Goal: Task Accomplishment & Management: Use online tool/utility

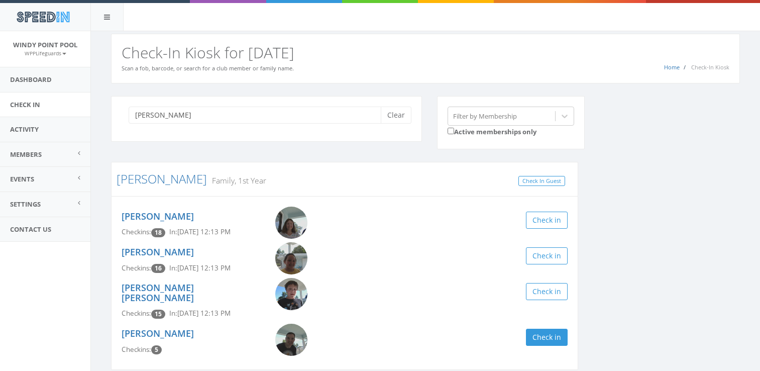
scroll to position [34, 0]
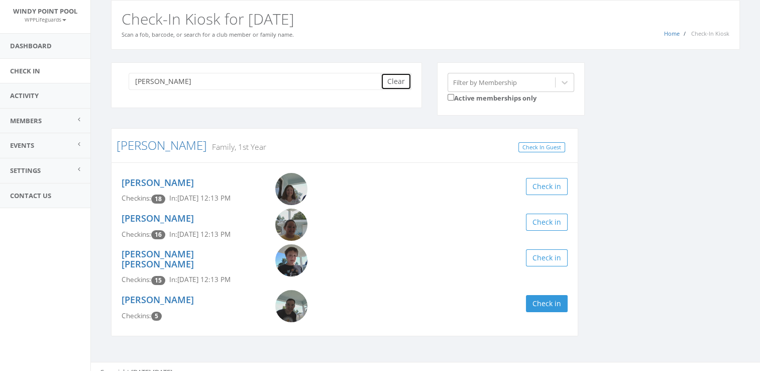
click at [392, 87] on button "Clear" at bounding box center [396, 81] width 31 height 17
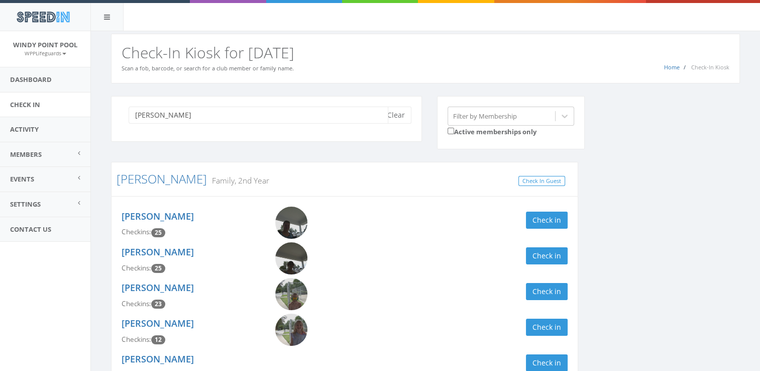
scroll to position [69, 0]
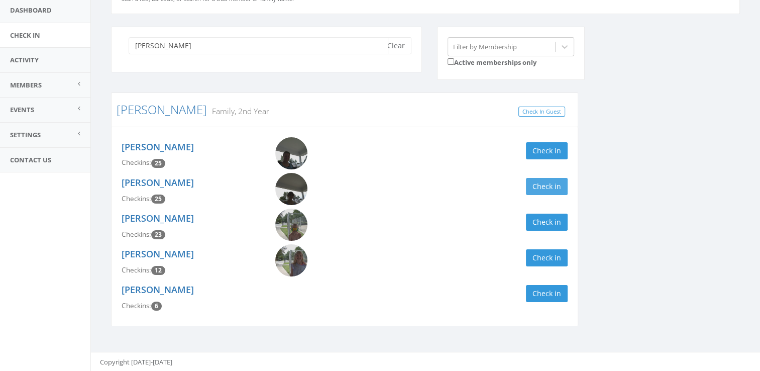
type input "[PERSON_NAME]"
click at [541, 188] on button "Check in" at bounding box center [547, 186] width 42 height 17
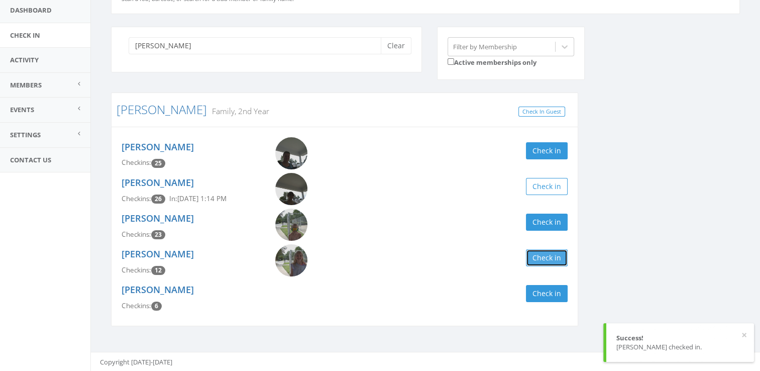
click at [539, 262] on button "Check in" at bounding box center [547, 257] width 42 height 17
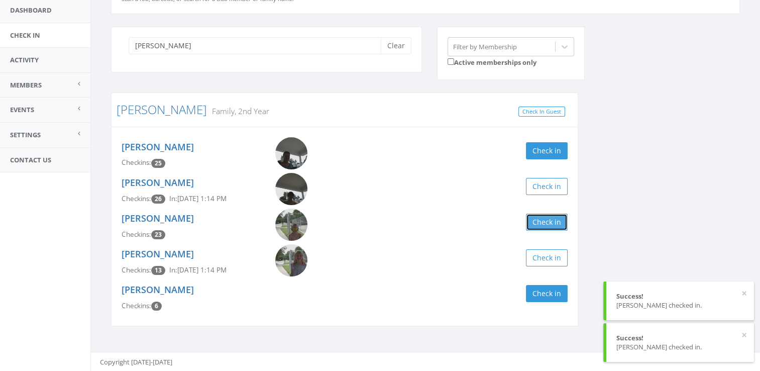
click at [558, 215] on button "Check in" at bounding box center [547, 222] width 42 height 17
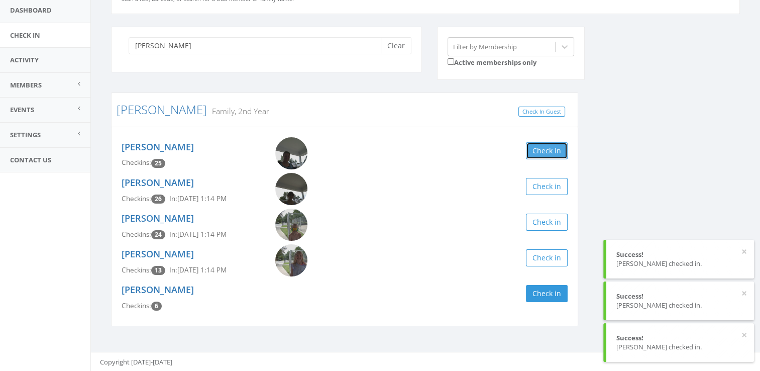
click at [547, 149] on button "Check in" at bounding box center [547, 150] width 42 height 17
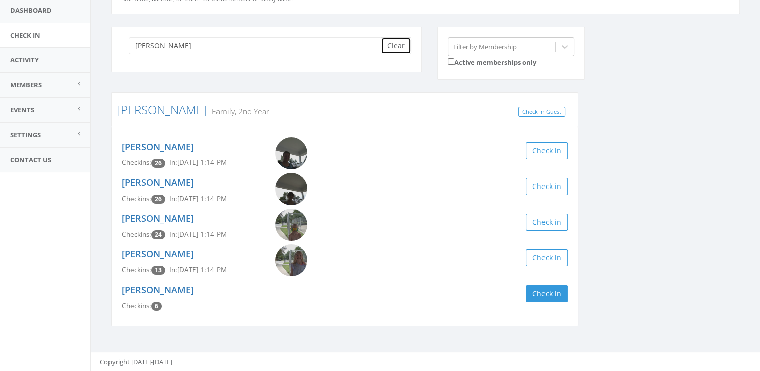
click at [397, 45] on button "Clear" at bounding box center [396, 45] width 31 height 17
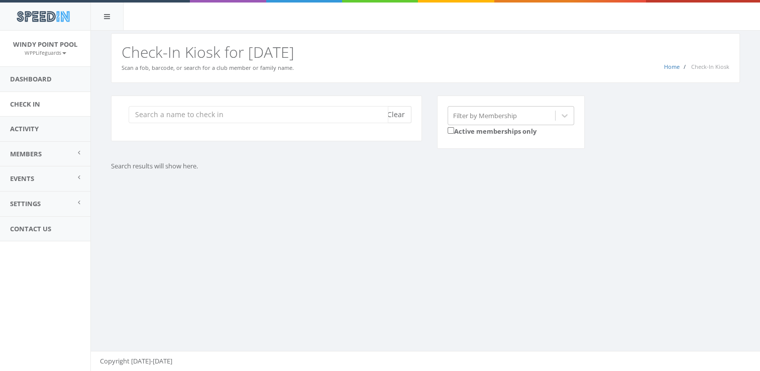
scroll to position [0, 0]
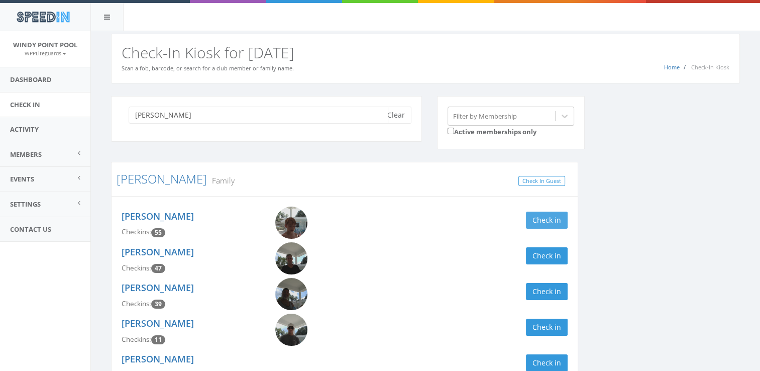
type input "[PERSON_NAME]"
click at [555, 222] on button "Check in" at bounding box center [547, 220] width 42 height 17
click at [539, 258] on button "Check in" at bounding box center [547, 255] width 42 height 17
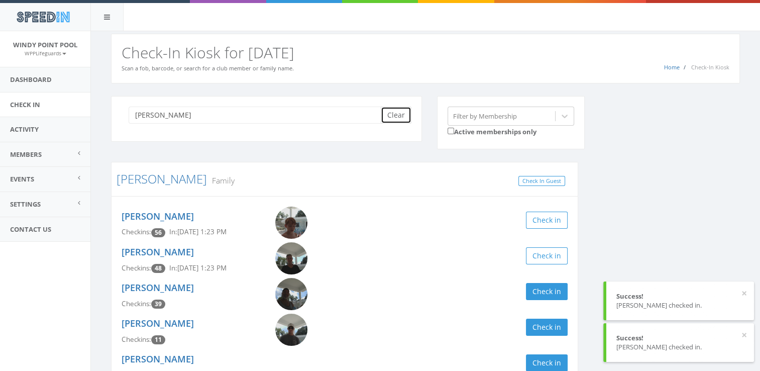
click at [398, 116] on button "Clear" at bounding box center [396, 115] width 31 height 17
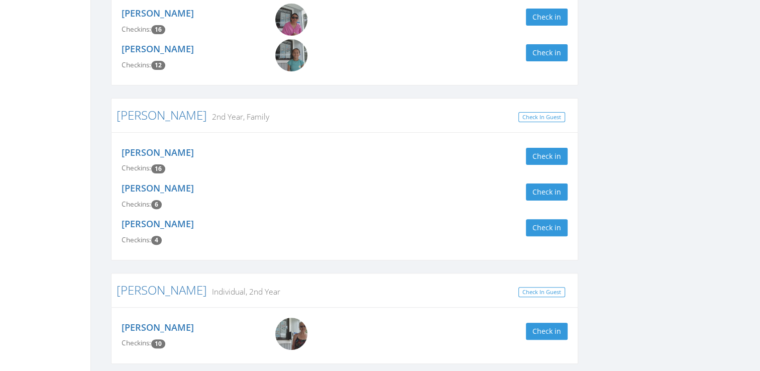
scroll to position [311, 0]
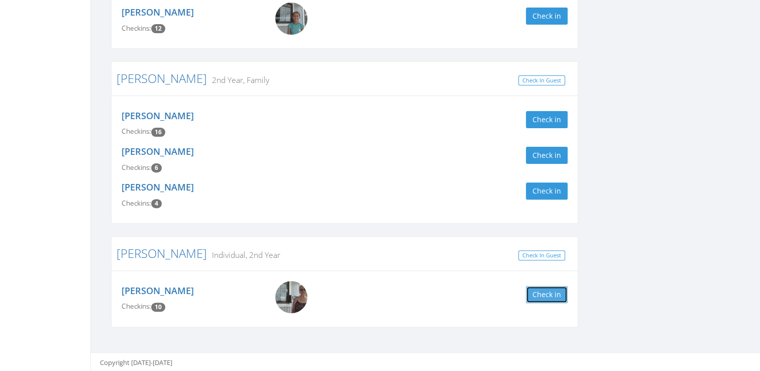
click at [555, 299] on button "Check in" at bounding box center [547, 294] width 42 height 17
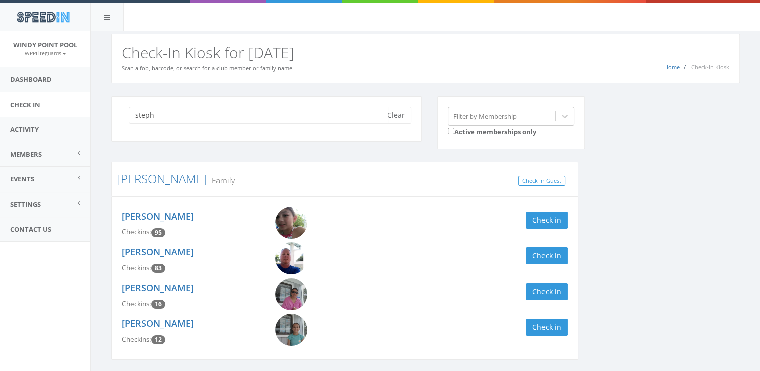
click at [348, 109] on input "steph" at bounding box center [259, 115] width 260 height 17
type input "s"
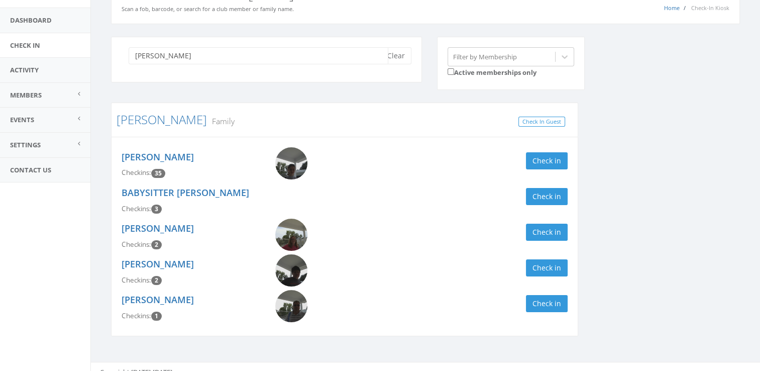
scroll to position [69, 0]
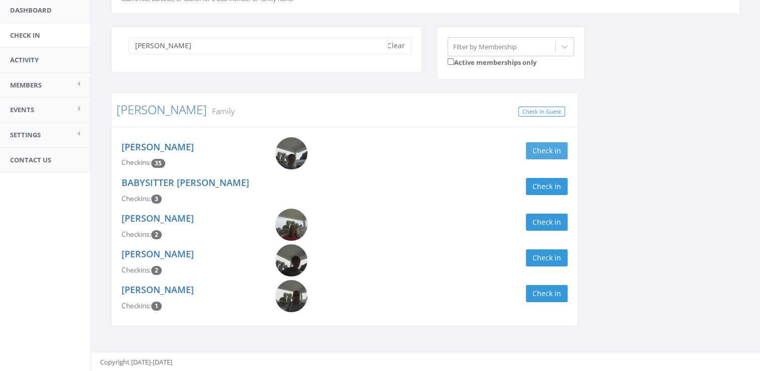
type input "[PERSON_NAME]"
click at [547, 151] on button "Check in" at bounding box center [547, 150] width 42 height 17
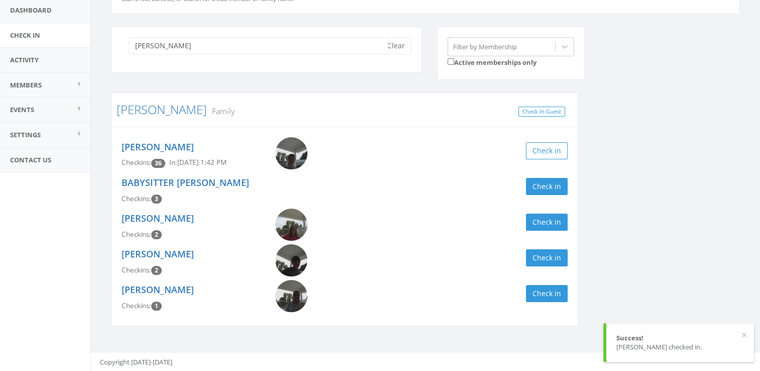
click at [378, 39] on input "[PERSON_NAME]" at bounding box center [259, 45] width 260 height 17
click at [402, 49] on button "Clear" at bounding box center [396, 45] width 31 height 17
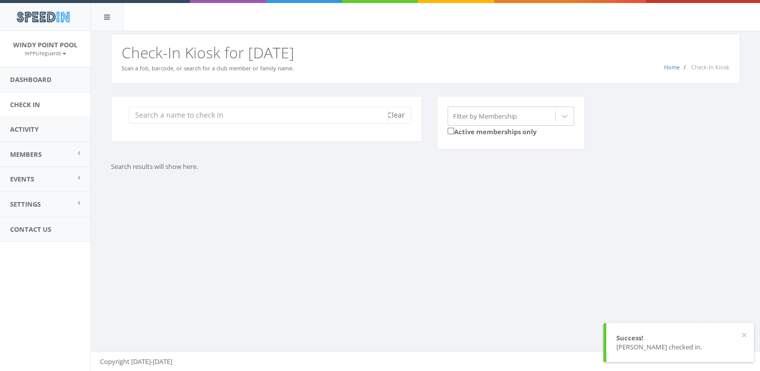
scroll to position [0, 0]
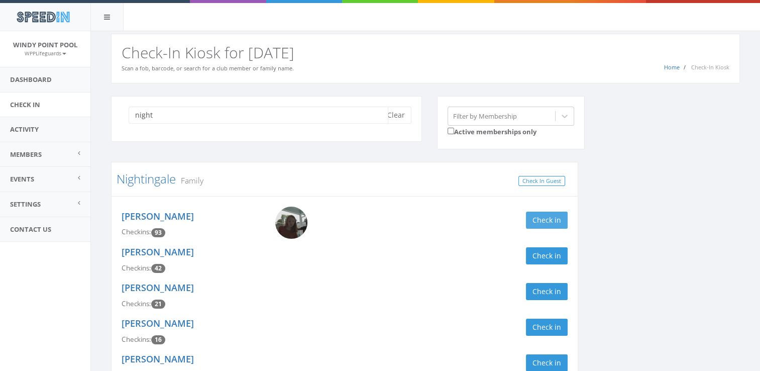
type input "night"
click at [542, 220] on button "Check in" at bounding box center [547, 220] width 42 height 17
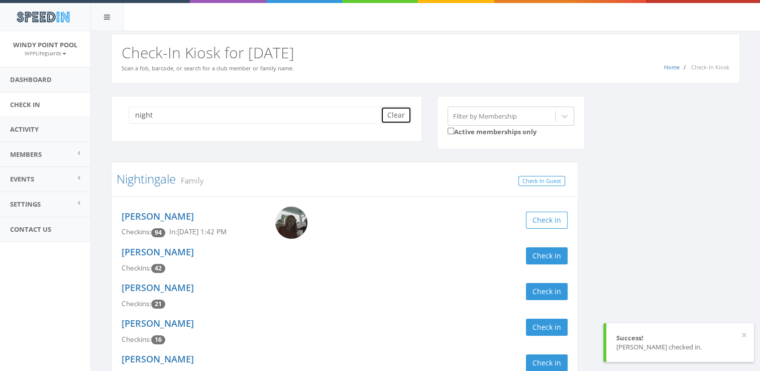
click at [400, 110] on button "Clear" at bounding box center [396, 115] width 31 height 17
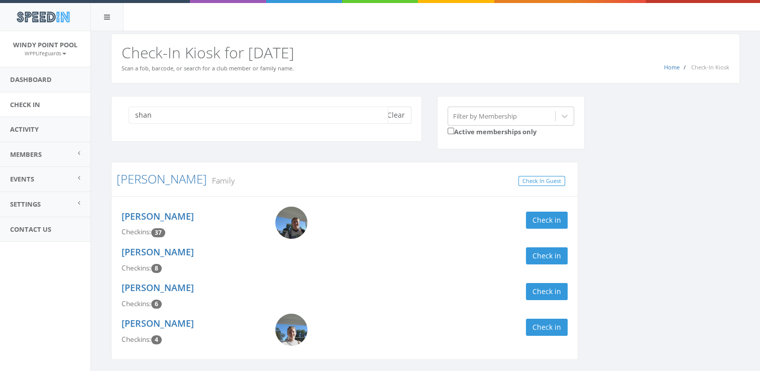
type input "shan"
click at [395, 110] on button "Clear" at bounding box center [396, 115] width 31 height 17
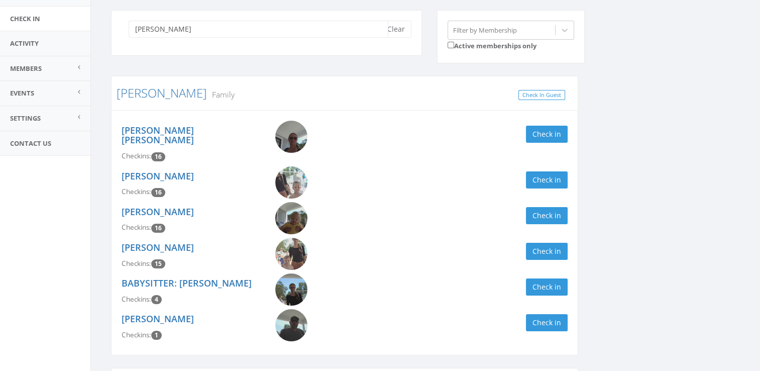
scroll to position [85, 0]
type input "[PERSON_NAME]"
click at [536, 208] on button "Check in" at bounding box center [547, 216] width 42 height 17
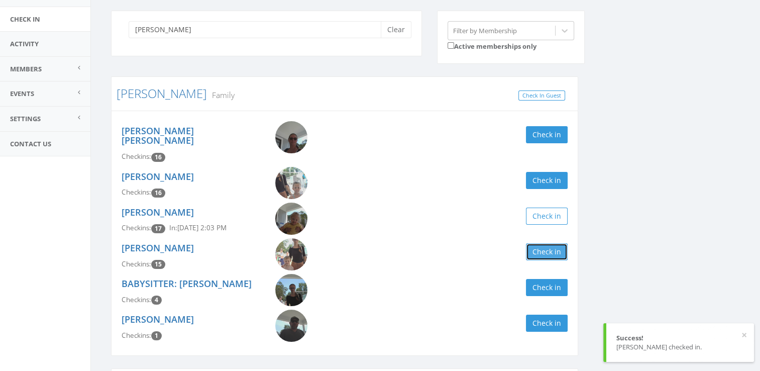
click at [544, 243] on button "Check in" at bounding box center [547, 251] width 42 height 17
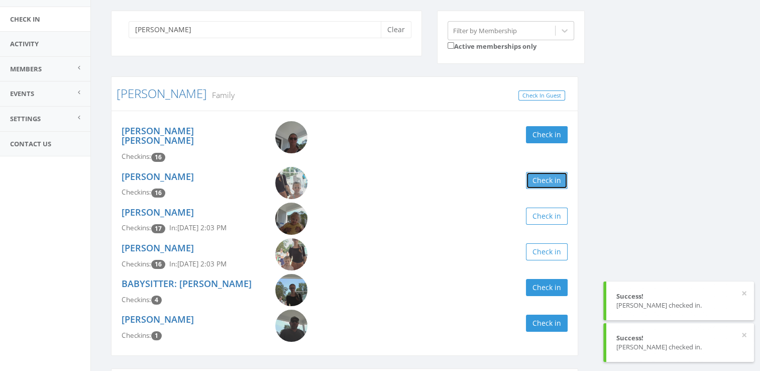
click at [546, 172] on button "Check in" at bounding box center [547, 180] width 42 height 17
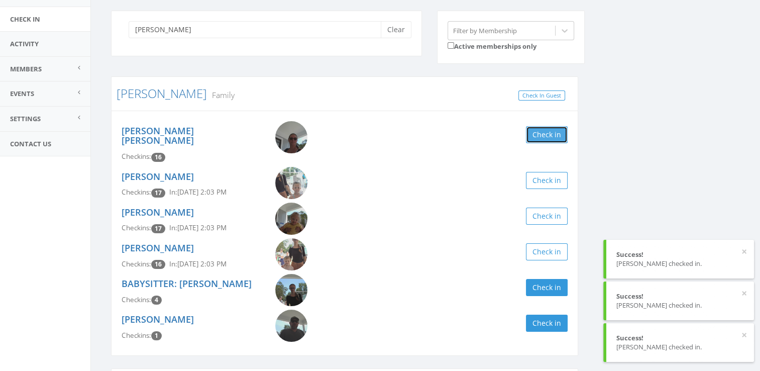
click at [547, 132] on button "Check in" at bounding box center [547, 134] width 42 height 17
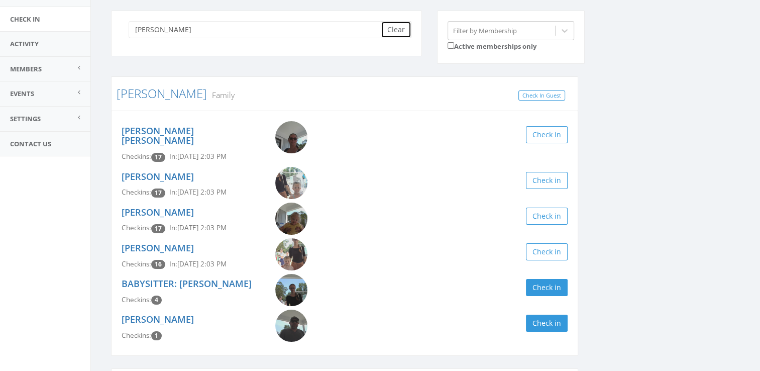
click at [402, 29] on button "Clear" at bounding box center [396, 29] width 31 height 17
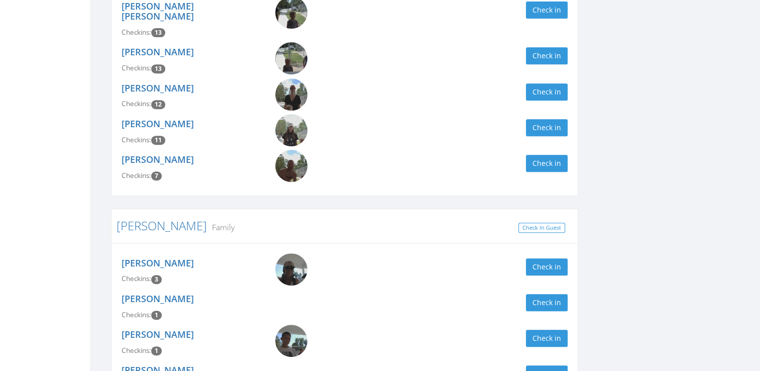
scroll to position [526, 0]
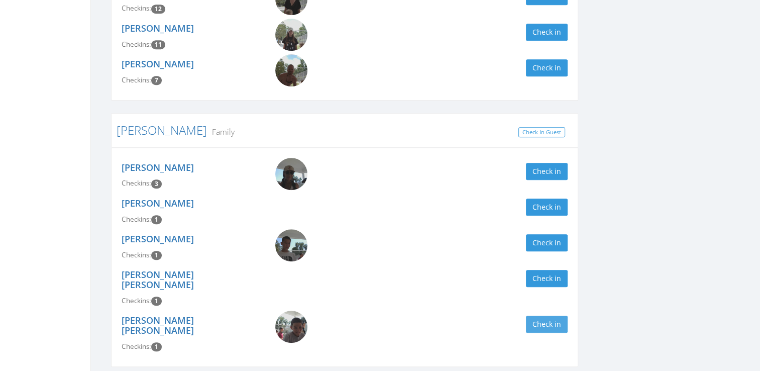
type input "[PERSON_NAME]"
click at [547, 316] on button "Check in" at bounding box center [547, 324] width 42 height 17
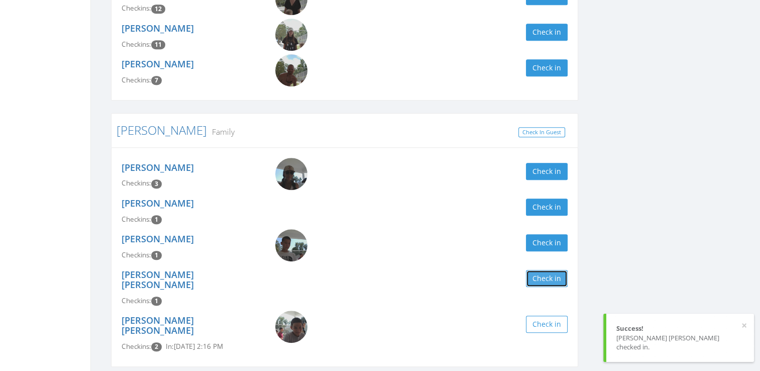
click at [547, 270] on button "Check in" at bounding box center [547, 278] width 42 height 17
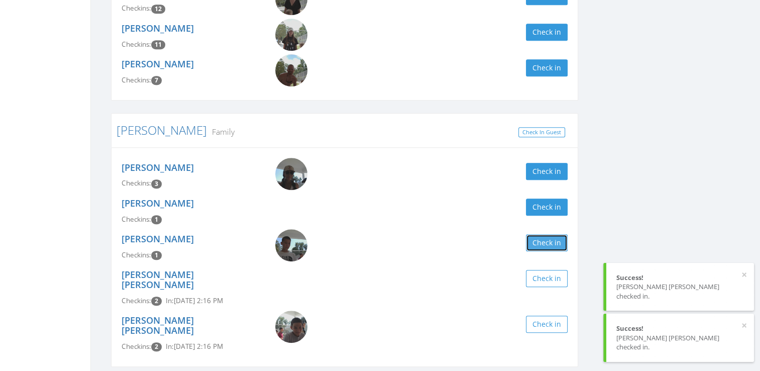
click at [557, 234] on button "Check in" at bounding box center [547, 242] width 42 height 17
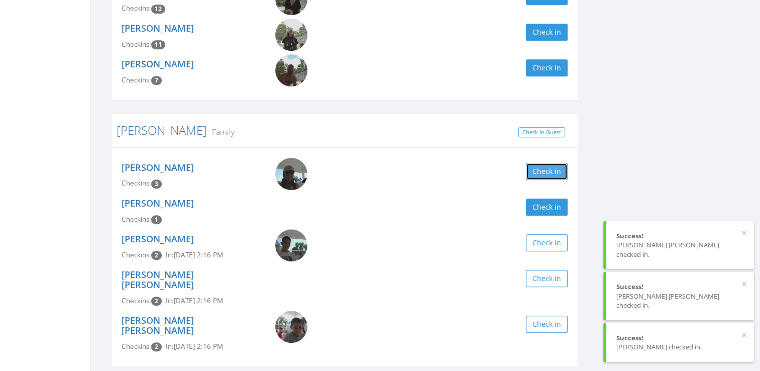
click at [534, 163] on button "Check in" at bounding box center [547, 171] width 42 height 17
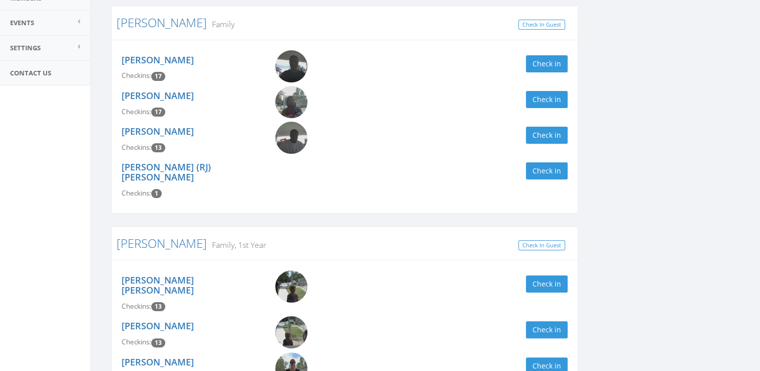
scroll to position [0, 0]
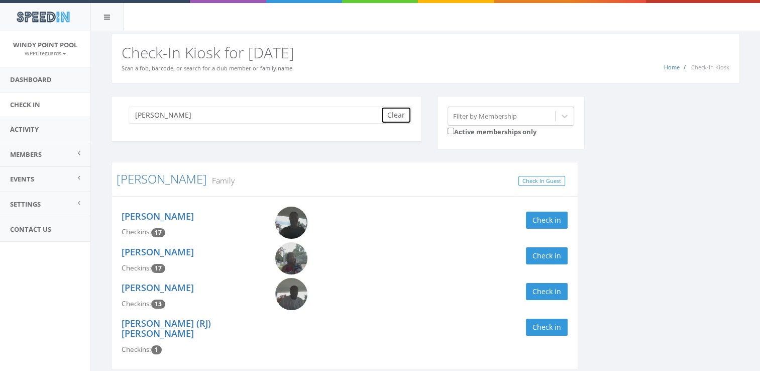
click at [396, 110] on button "Clear" at bounding box center [396, 115] width 31 height 17
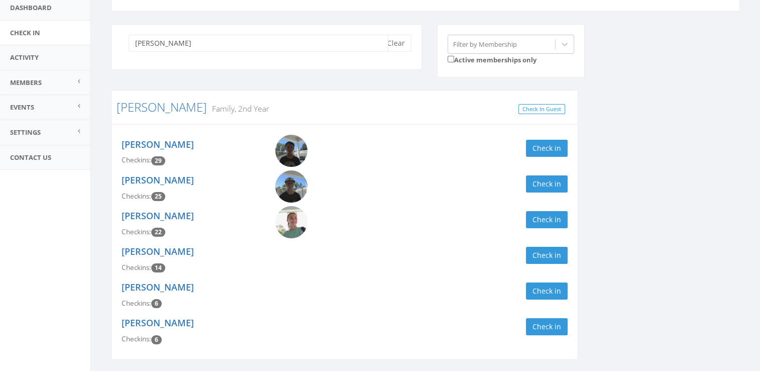
scroll to position [72, 0]
type input "[PERSON_NAME]"
click at [541, 143] on button "Check in" at bounding box center [547, 147] width 42 height 17
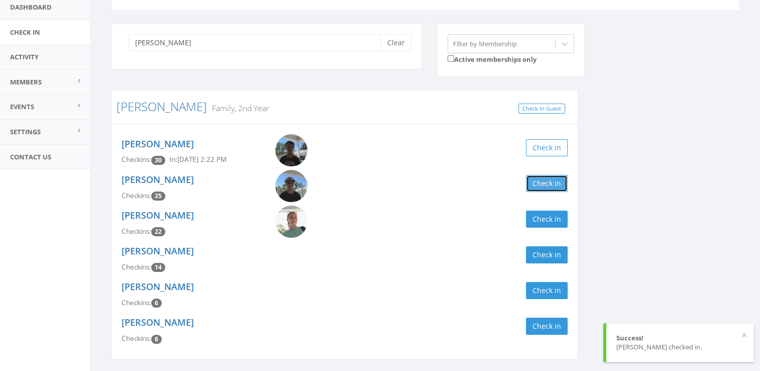
click at [547, 182] on button "Check in" at bounding box center [547, 183] width 42 height 17
click at [390, 39] on button "Clear" at bounding box center [396, 42] width 31 height 17
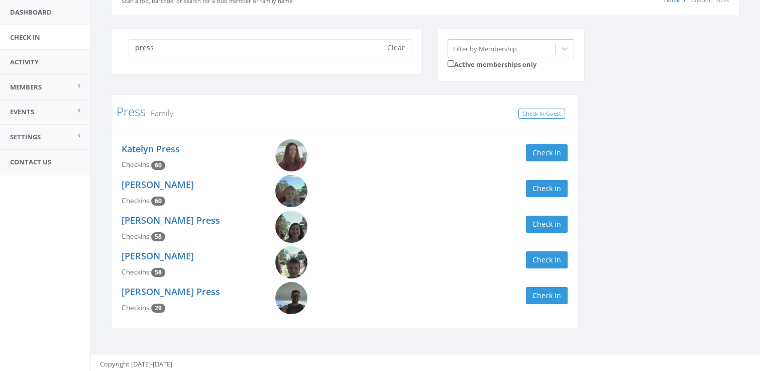
scroll to position [69, 0]
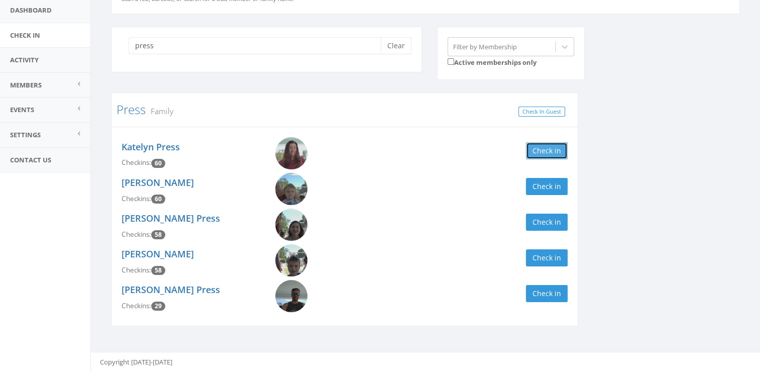
click at [559, 151] on button "Check in" at bounding box center [547, 150] width 42 height 17
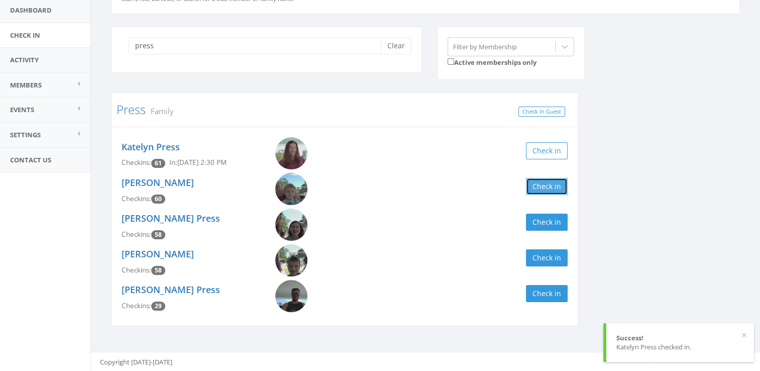
click at [553, 187] on button "Check in" at bounding box center [547, 186] width 42 height 17
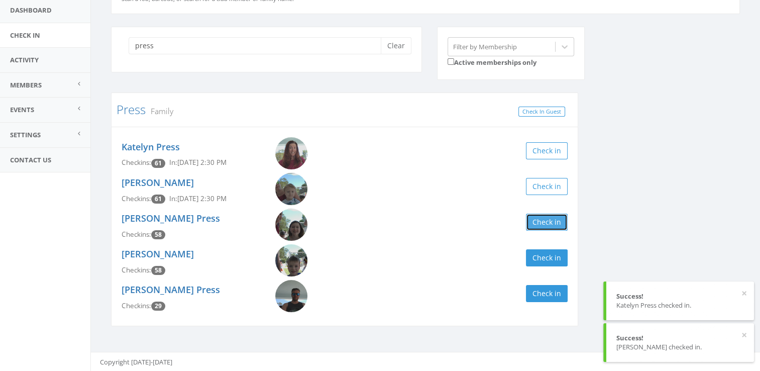
click at [555, 218] on button "Check in" at bounding box center [547, 222] width 42 height 17
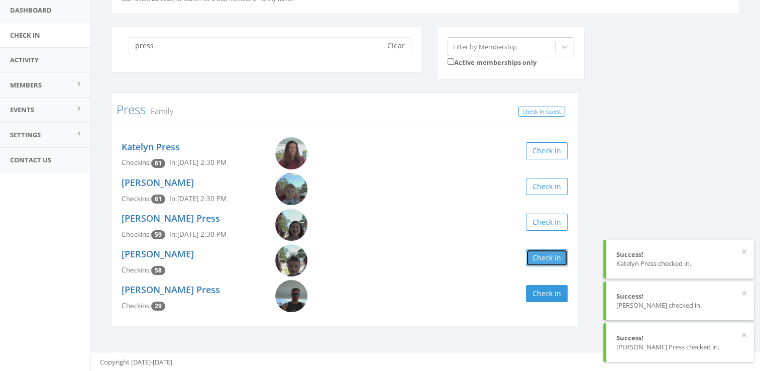
click at [563, 259] on button "Check in" at bounding box center [547, 257] width 42 height 17
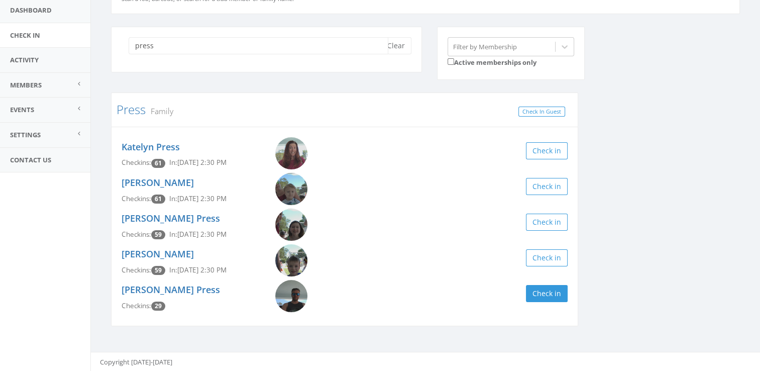
click at [183, 49] on input "press" at bounding box center [259, 45] width 260 height 17
type input "p"
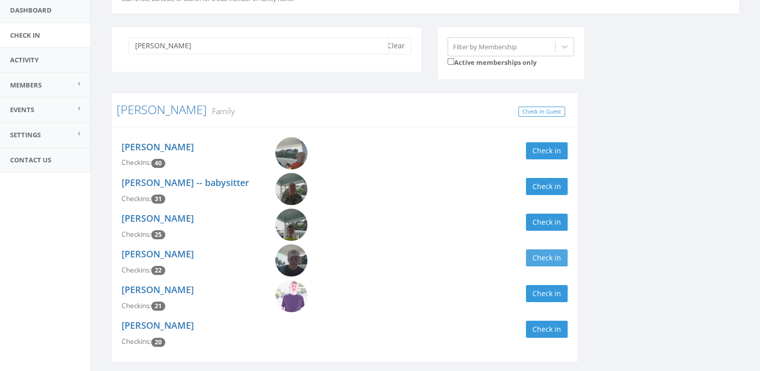
type input "[PERSON_NAME]"
click at [545, 253] on button "Check in" at bounding box center [547, 257] width 42 height 17
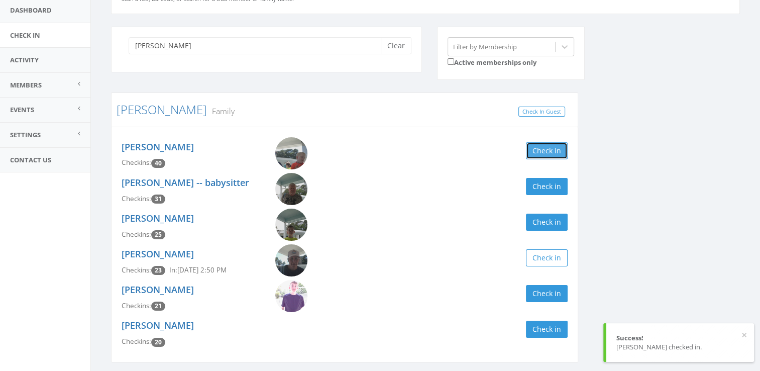
click at [552, 153] on button "Check in" at bounding box center [547, 150] width 42 height 17
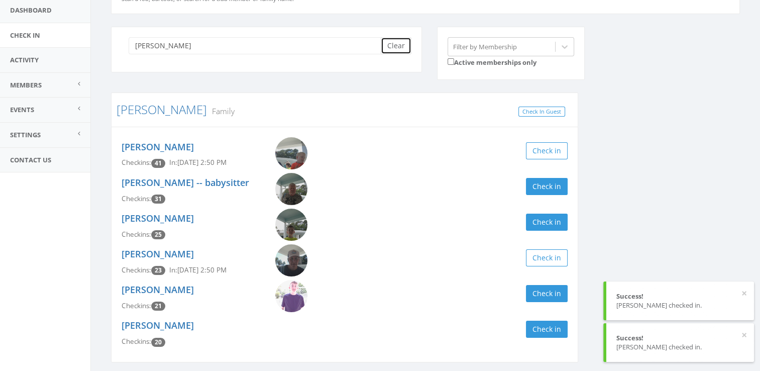
click at [394, 49] on button "Clear" at bounding box center [396, 45] width 31 height 17
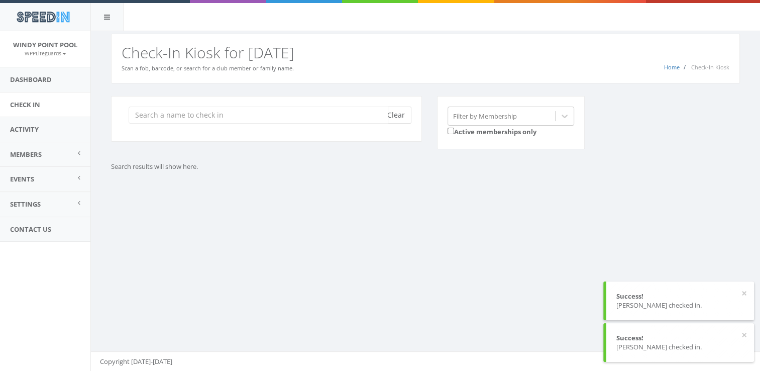
scroll to position [0, 0]
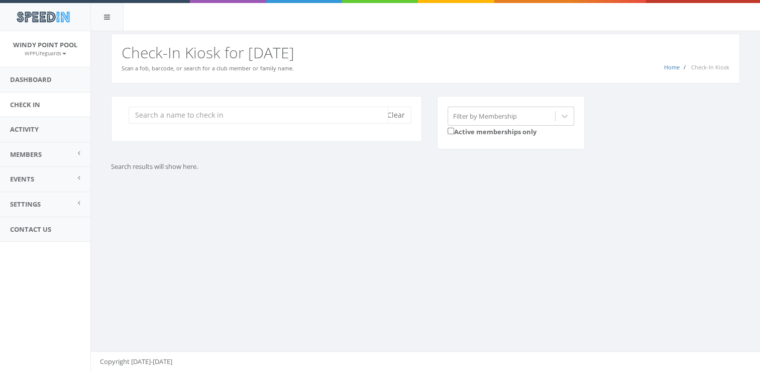
click at [147, 116] on input "search" at bounding box center [259, 115] width 260 height 17
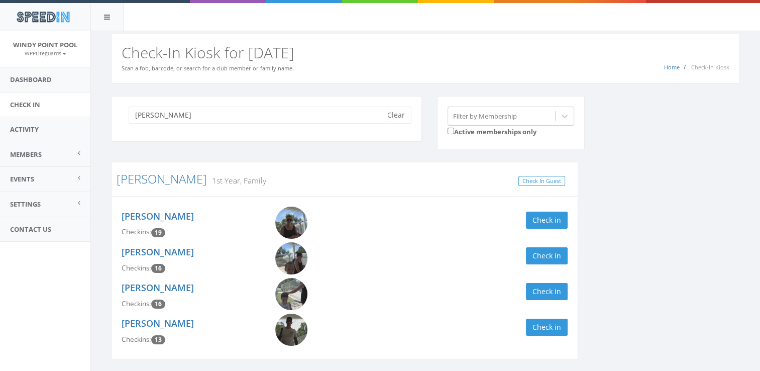
scroll to position [34, 0]
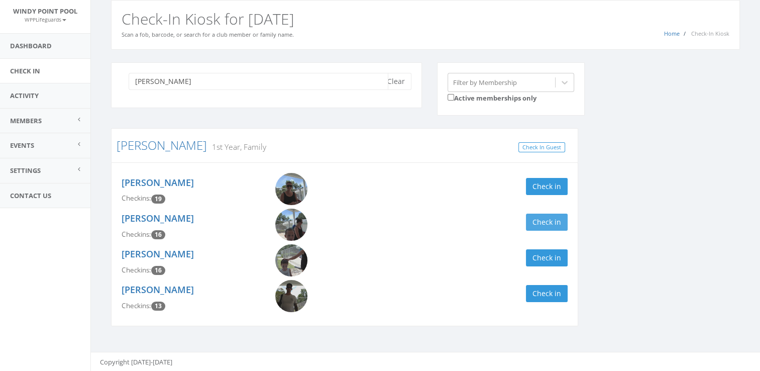
type input "[PERSON_NAME]"
click at [553, 222] on button "Check in" at bounding box center [547, 222] width 42 height 17
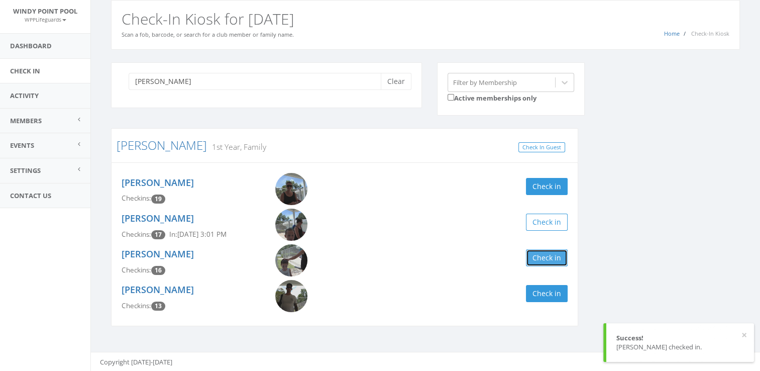
click at [538, 258] on button "Check in" at bounding box center [547, 257] width 42 height 17
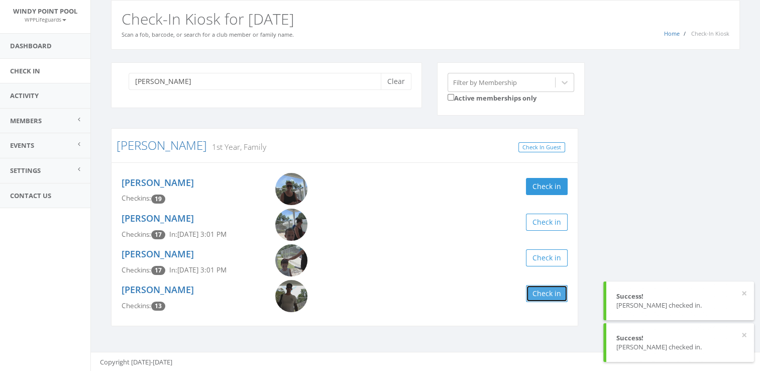
click at [543, 294] on button "Check in" at bounding box center [547, 293] width 42 height 17
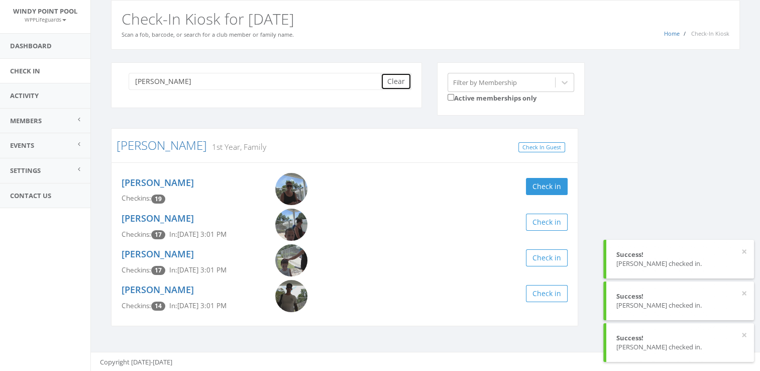
click at [393, 78] on button "Clear" at bounding box center [396, 81] width 31 height 17
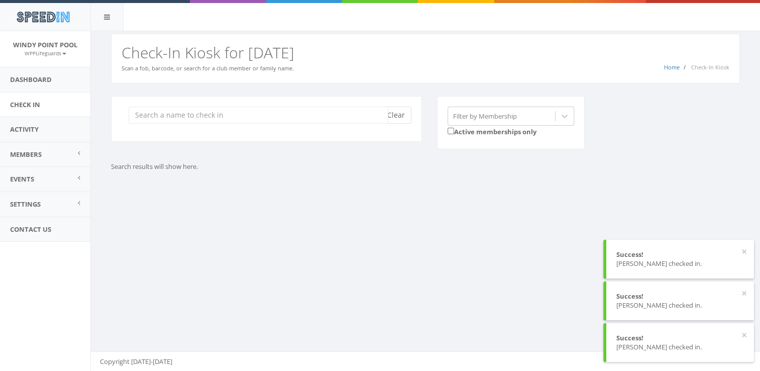
scroll to position [0, 0]
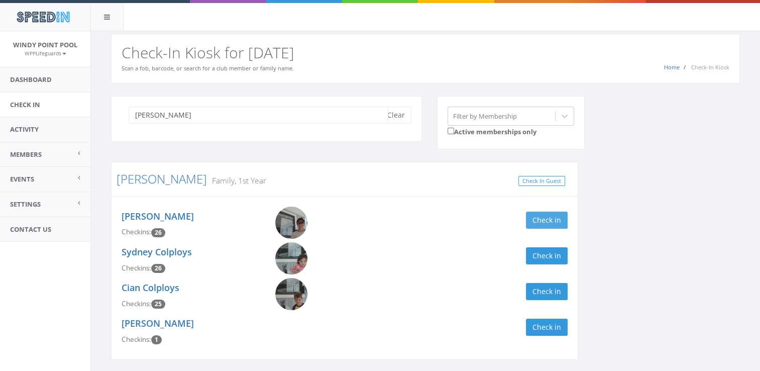
type input "[PERSON_NAME]"
click at [555, 223] on button "Check in" at bounding box center [547, 220] width 42 height 17
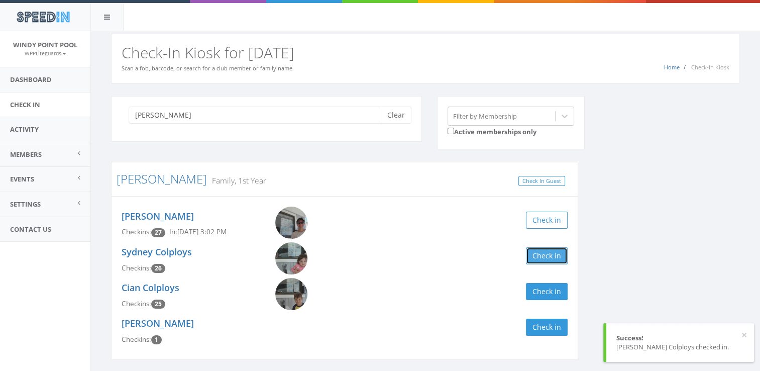
click at [548, 258] on button "Check in" at bounding box center [547, 255] width 42 height 17
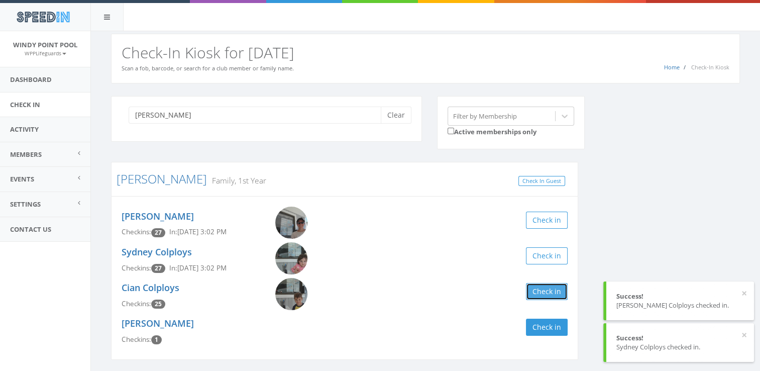
click at [545, 288] on button "Check in" at bounding box center [547, 291] width 42 height 17
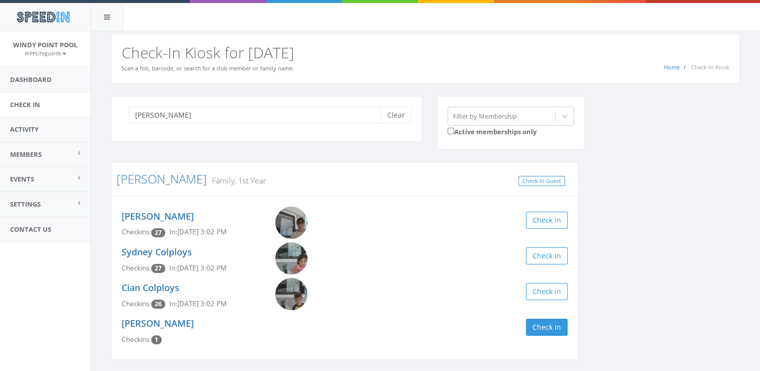
click at [398, 125] on div "[PERSON_NAME] Clear" at bounding box center [266, 119] width 311 height 46
click at [400, 109] on button "Clear" at bounding box center [396, 115] width 31 height 17
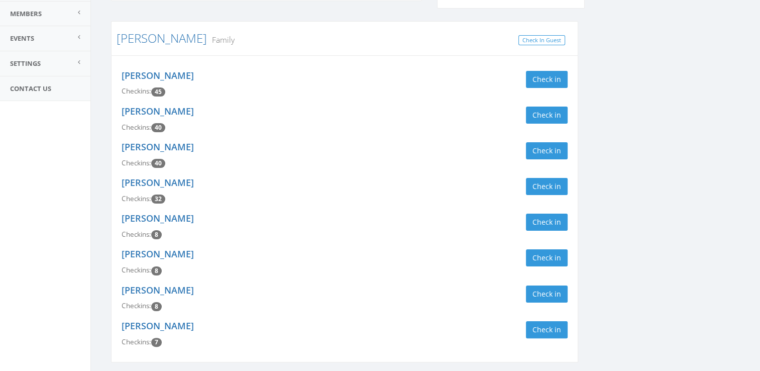
scroll to position [143, 0]
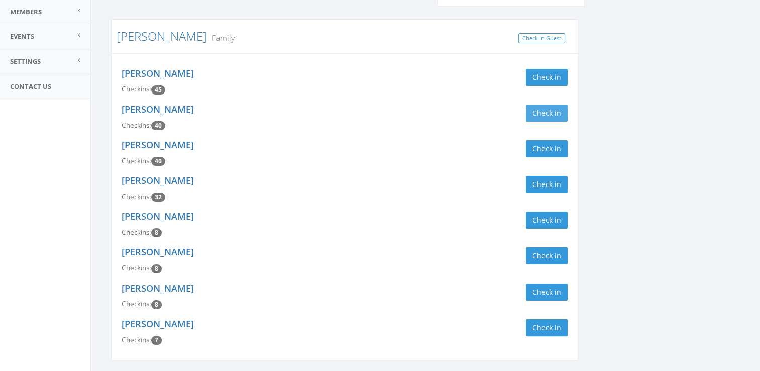
type input "[PERSON_NAME]"
click at [545, 111] on button "Check in" at bounding box center [547, 113] width 42 height 17
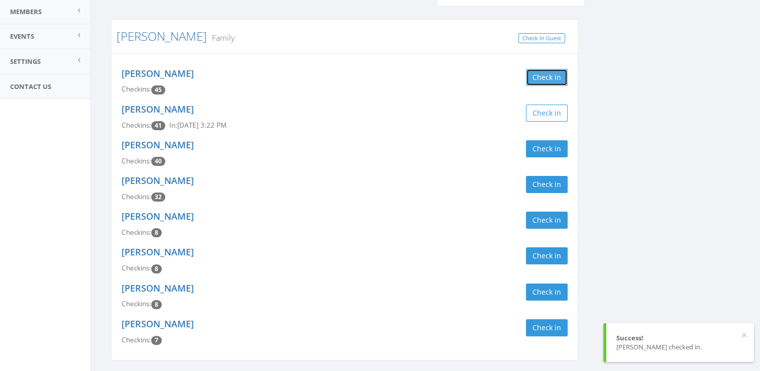
click at [557, 76] on button "Check in" at bounding box center [547, 77] width 42 height 17
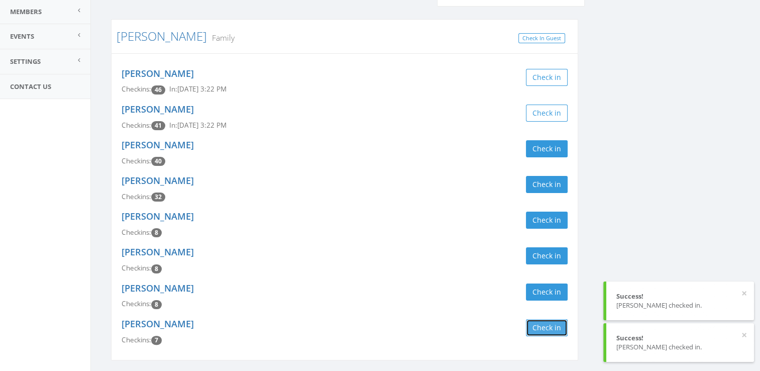
click at [545, 321] on button "Check in" at bounding box center [547, 327] width 42 height 17
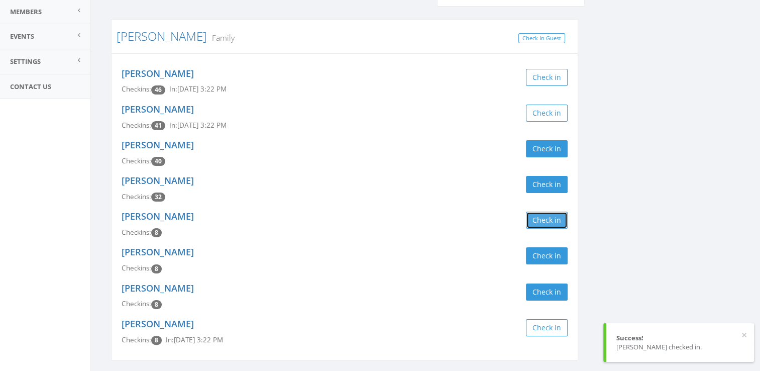
click at [556, 217] on button "Check in" at bounding box center [547, 220] width 42 height 17
click at [550, 251] on button "Check in" at bounding box center [547, 255] width 42 height 17
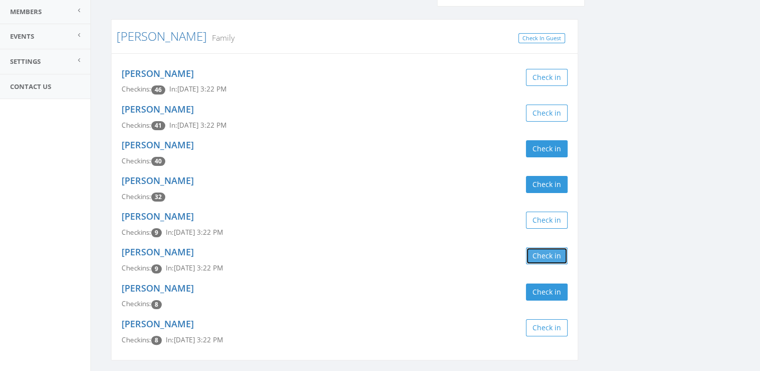
scroll to position [0, 0]
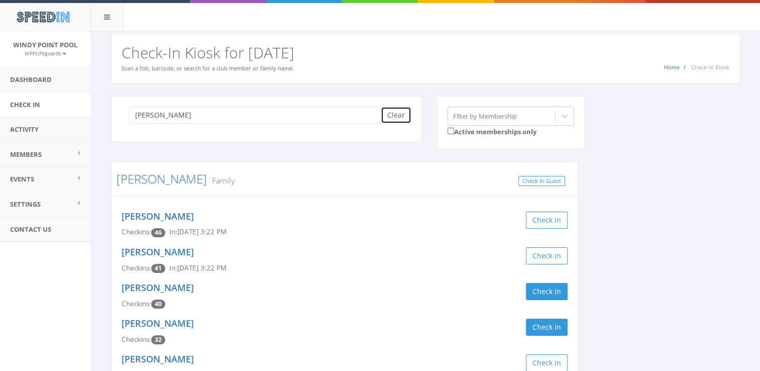
click at [400, 122] on button "Clear" at bounding box center [396, 115] width 31 height 17
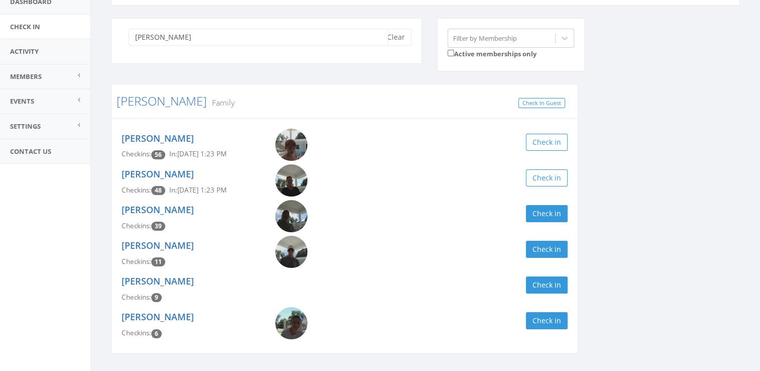
scroll to position [78, 0]
type input "[PERSON_NAME]"
click at [308, 206] on link at bounding box center [306, 215] width 62 height 32
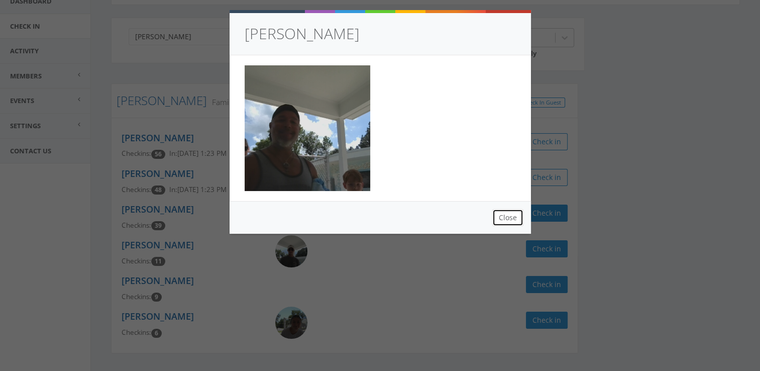
click at [511, 223] on button "Close" at bounding box center [507, 217] width 31 height 17
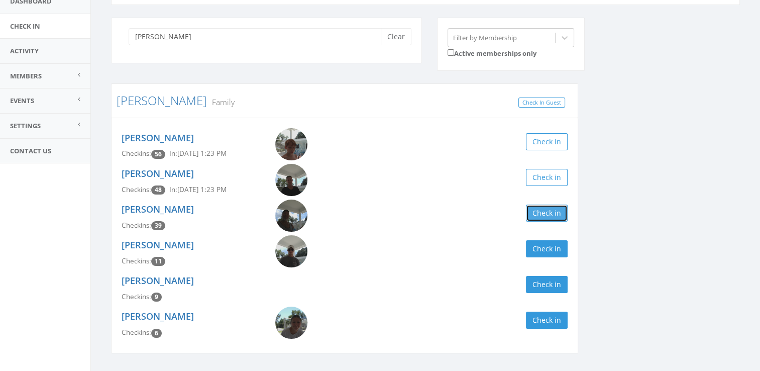
click at [556, 208] on button "Check in" at bounding box center [547, 213] width 42 height 17
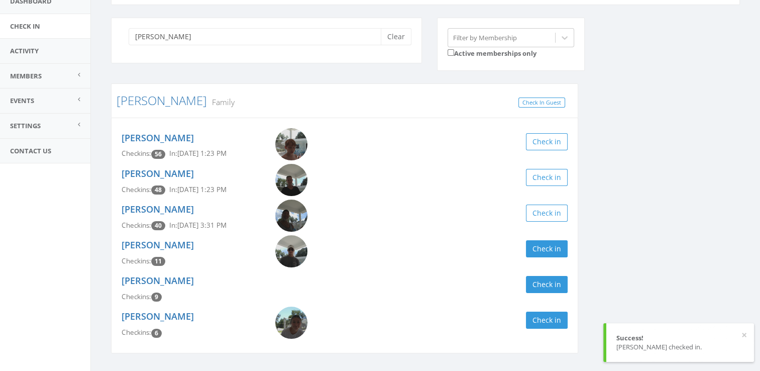
click at [633, 177] on div "[PERSON_NAME] Clear Filter by Membership Active memberships only [PERSON_NAME] …" at bounding box center [426, 192] width 644 height 348
